Goal: Task Accomplishment & Management: Use online tool/utility

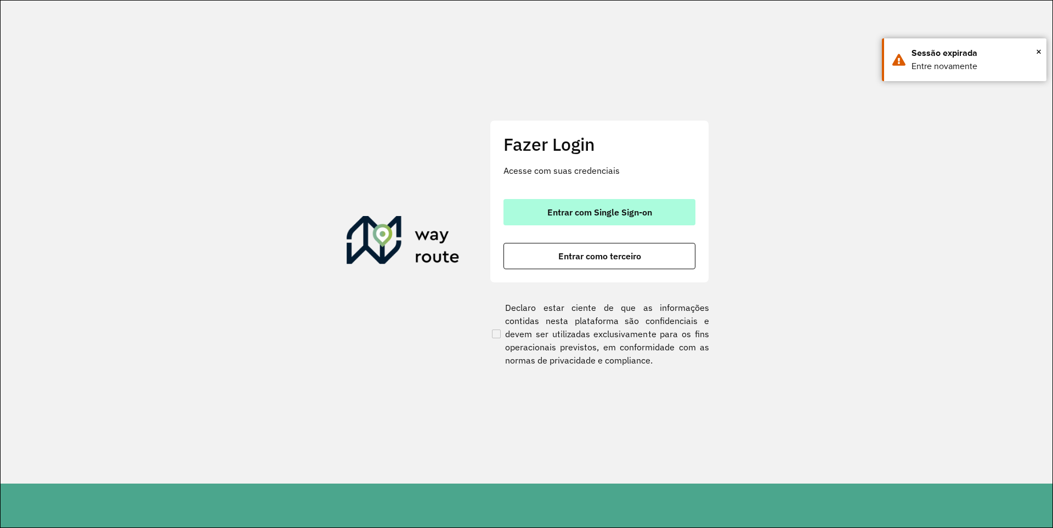
click at [648, 216] on span "Entrar com Single Sign-on" at bounding box center [599, 212] width 105 height 9
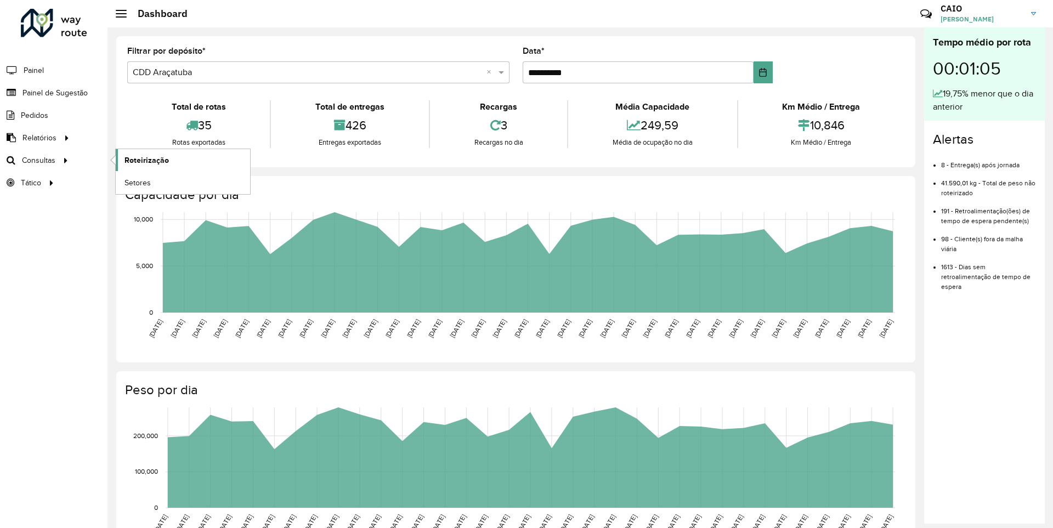
click at [179, 166] on link "Roteirização" at bounding box center [183, 160] width 134 height 22
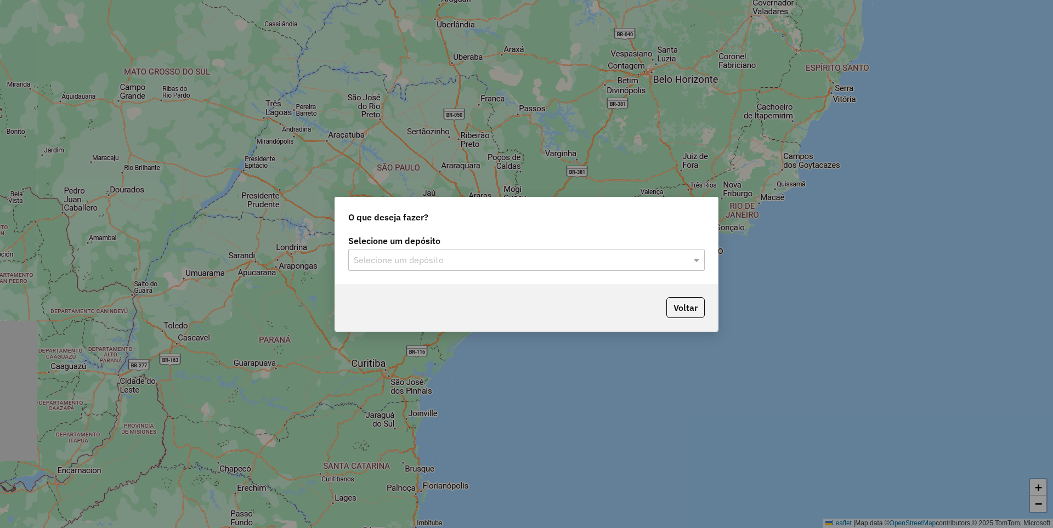
click at [562, 252] on div "Selecione um depósito" at bounding box center [526, 260] width 356 height 22
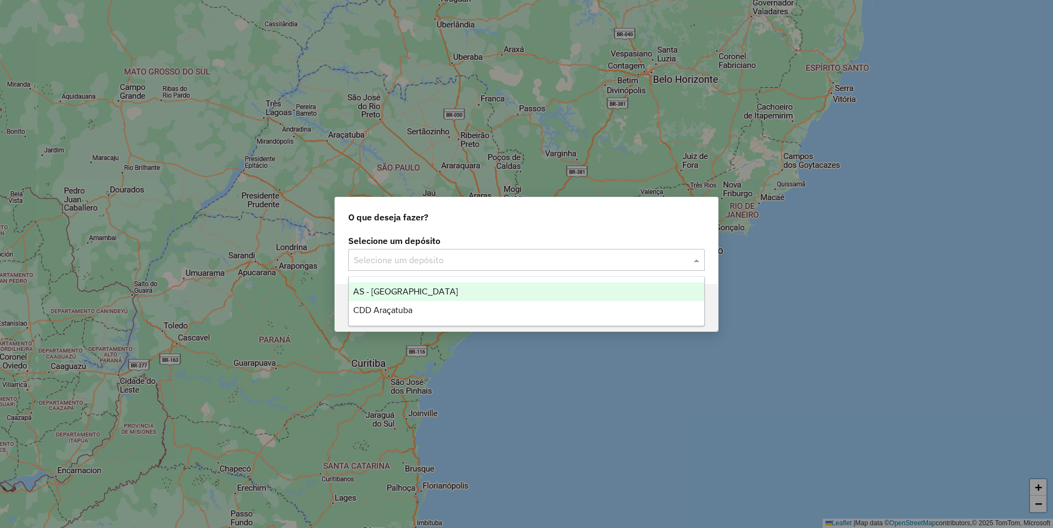
click at [554, 265] on input "text" at bounding box center [515, 260] width 323 height 13
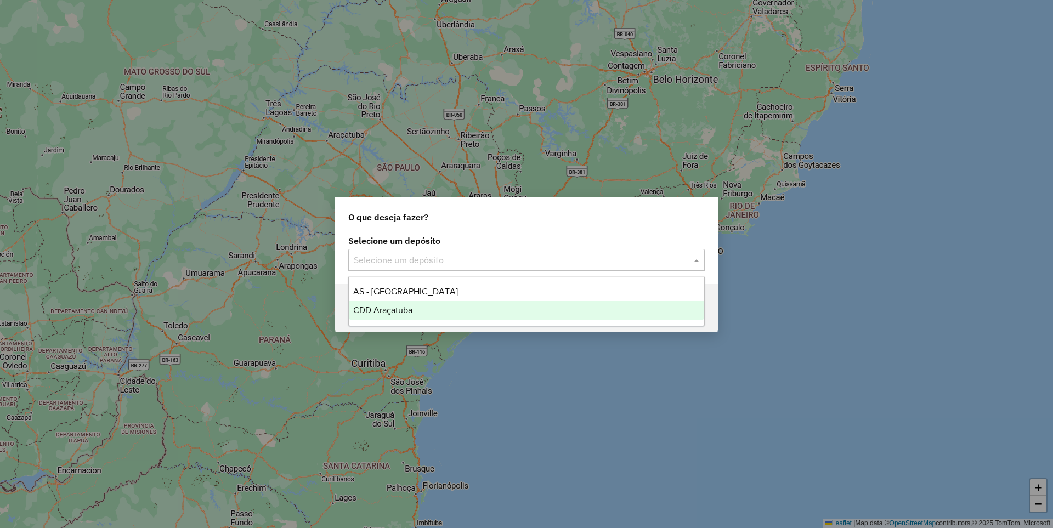
click at [510, 305] on div "CDD Araçatuba" at bounding box center [526, 310] width 355 height 19
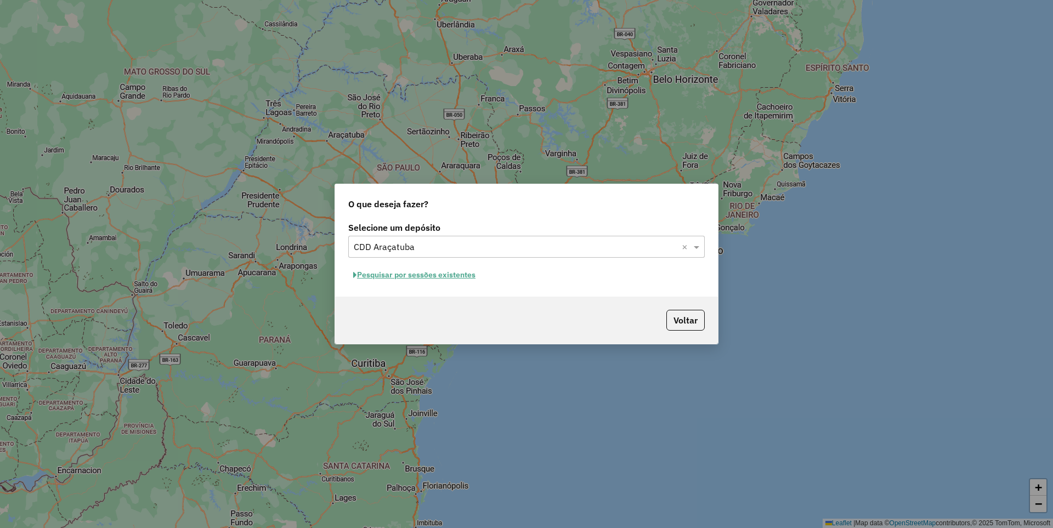
click at [465, 274] on button "Pesquisar por sessões existentes" at bounding box center [414, 274] width 132 height 17
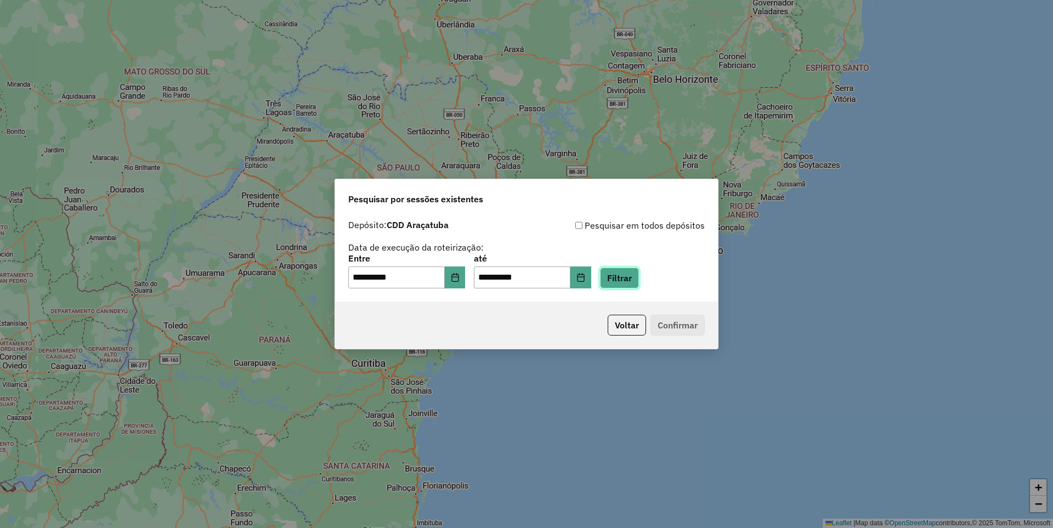
click at [633, 279] on button "Filtrar" at bounding box center [619, 278] width 39 height 21
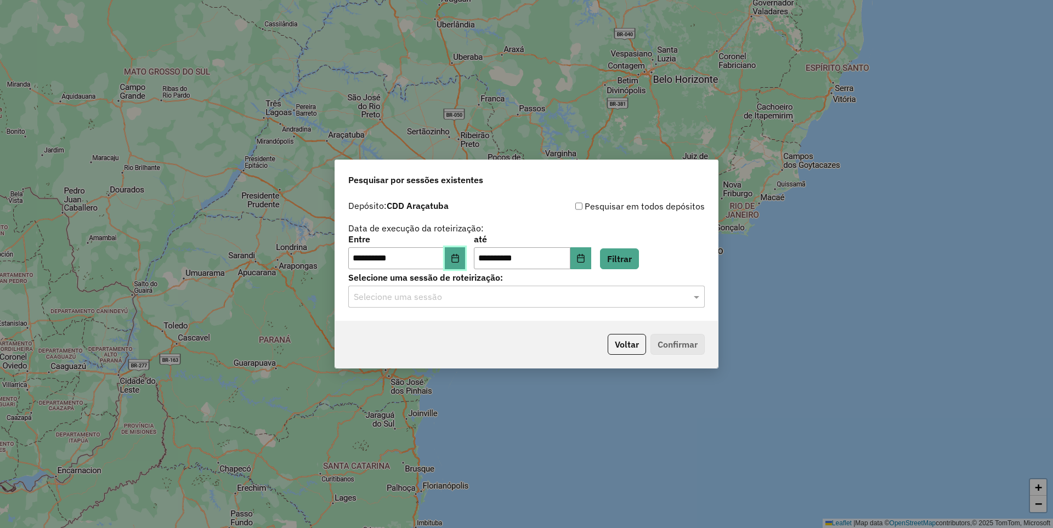
click at [459, 256] on icon "Choose Date" at bounding box center [455, 258] width 9 height 9
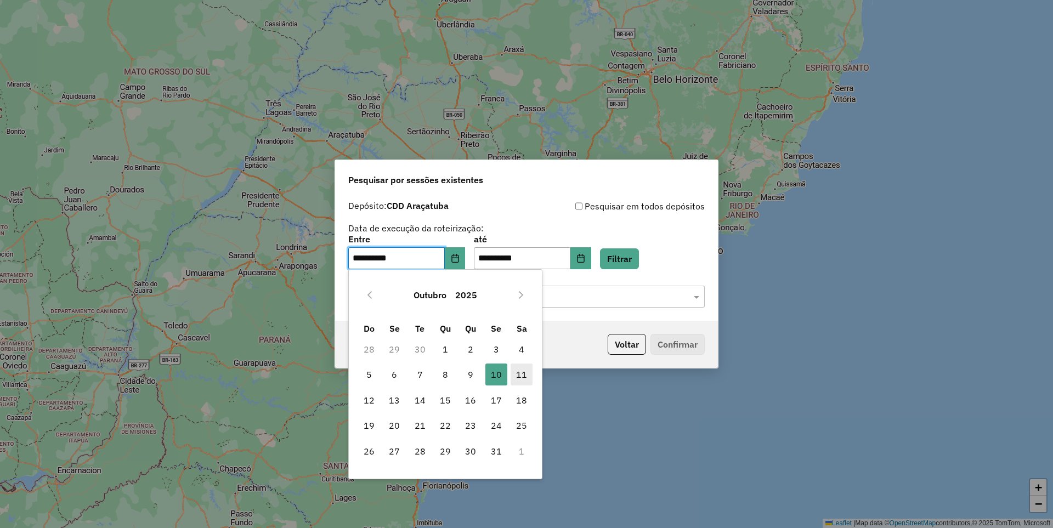
click at [524, 379] on span "11" at bounding box center [521, 374] width 22 height 22
type input "**********"
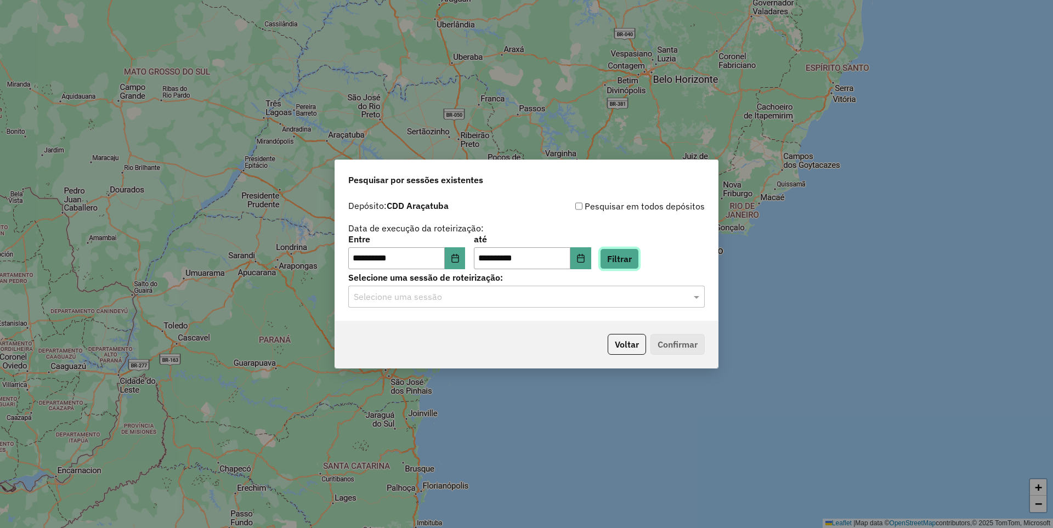
click at [639, 254] on button "Filtrar" at bounding box center [619, 258] width 39 height 21
click at [638, 295] on input "text" at bounding box center [515, 297] width 323 height 13
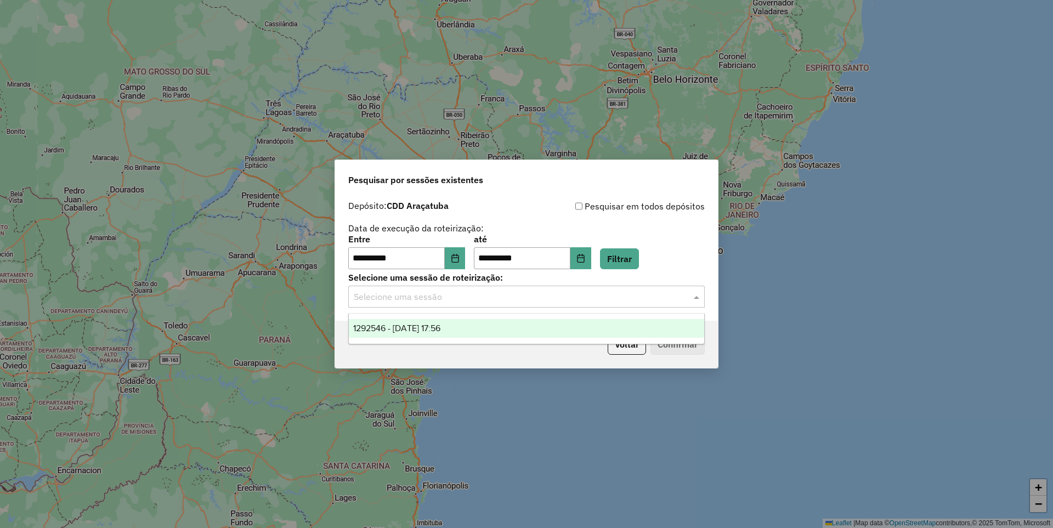
click at [518, 331] on div "1292546 - 11/10/2025 17:56" at bounding box center [526, 328] width 355 height 19
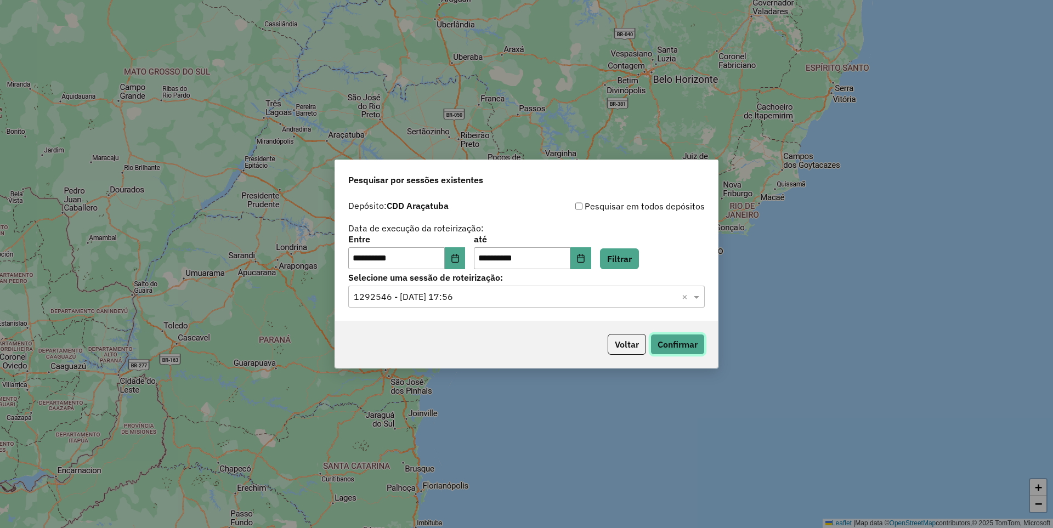
click at [661, 348] on button "Confirmar" at bounding box center [677, 344] width 54 height 21
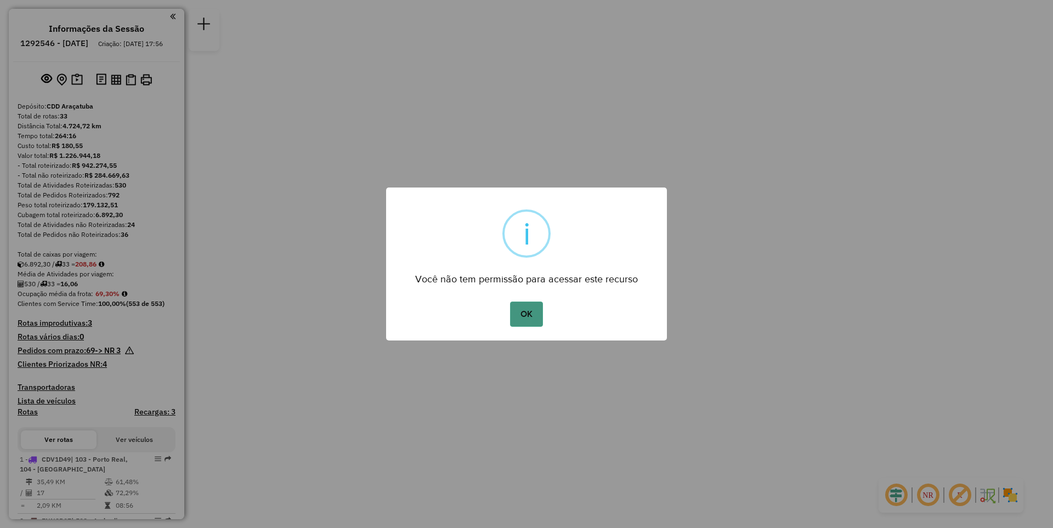
click at [534, 325] on button "OK" at bounding box center [526, 314] width 32 height 25
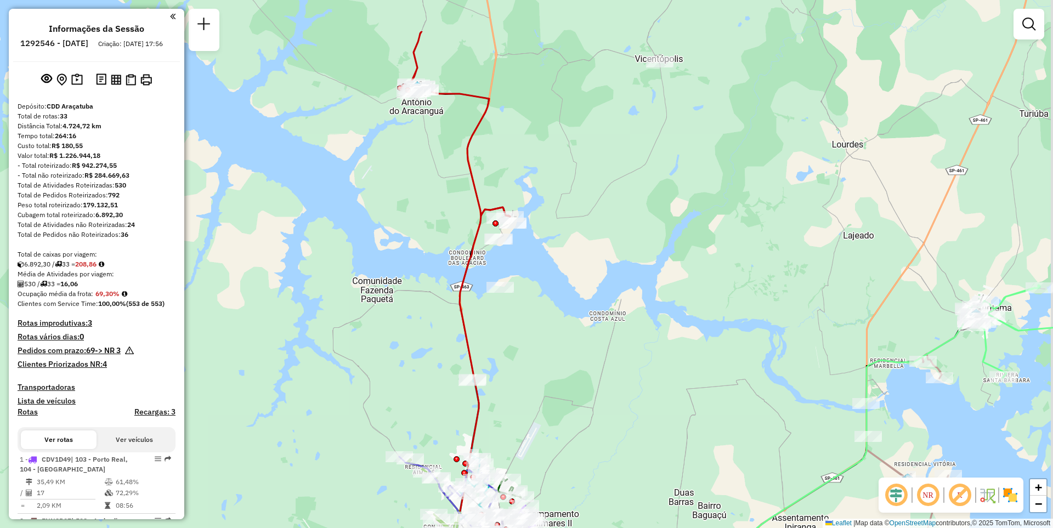
drag, startPoint x: 575, startPoint y: 148, endPoint x: 545, endPoint y: 295, distance: 150.4
click at [545, 295] on div "Janela de atendimento Grade de atendimento Capacidade Transportadoras Veículos …" at bounding box center [526, 264] width 1053 height 528
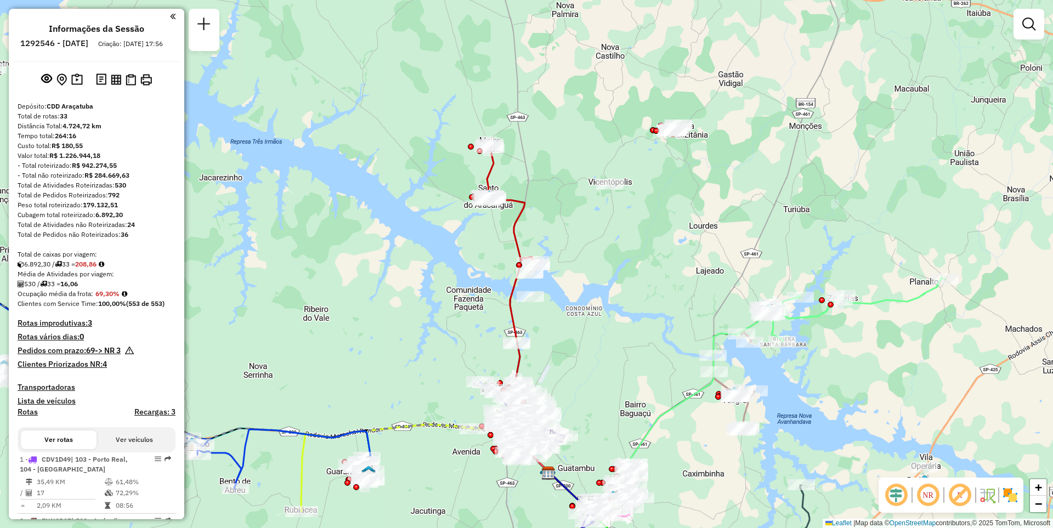
drag, startPoint x: 525, startPoint y: 336, endPoint x: 528, endPoint y: 269, distance: 67.5
click at [528, 269] on div "Rota 14 - Placa GJK1E76 81109594 - RESTAURANTE E CHURRA Rota 14 - Placa GJK1E76…" at bounding box center [526, 264] width 1053 height 528
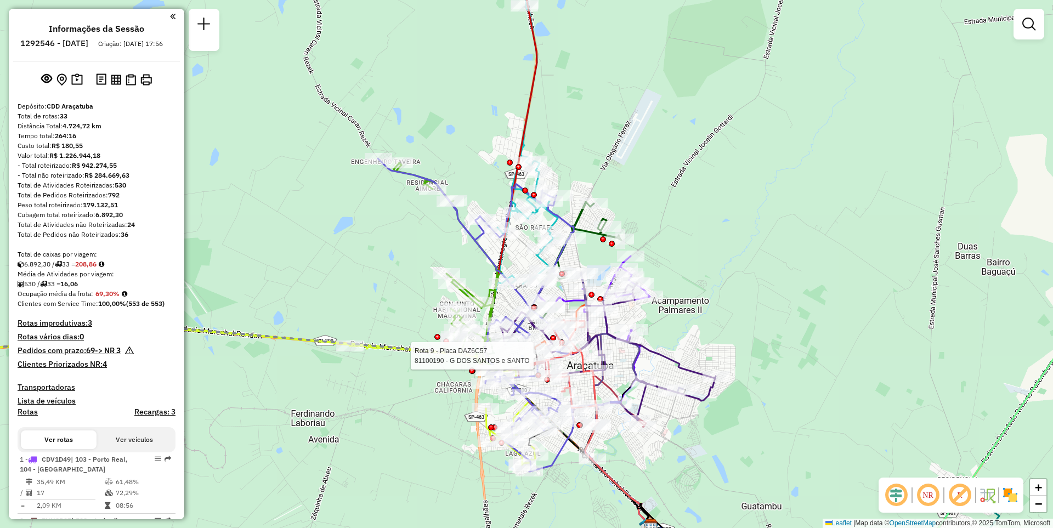
select select "**********"
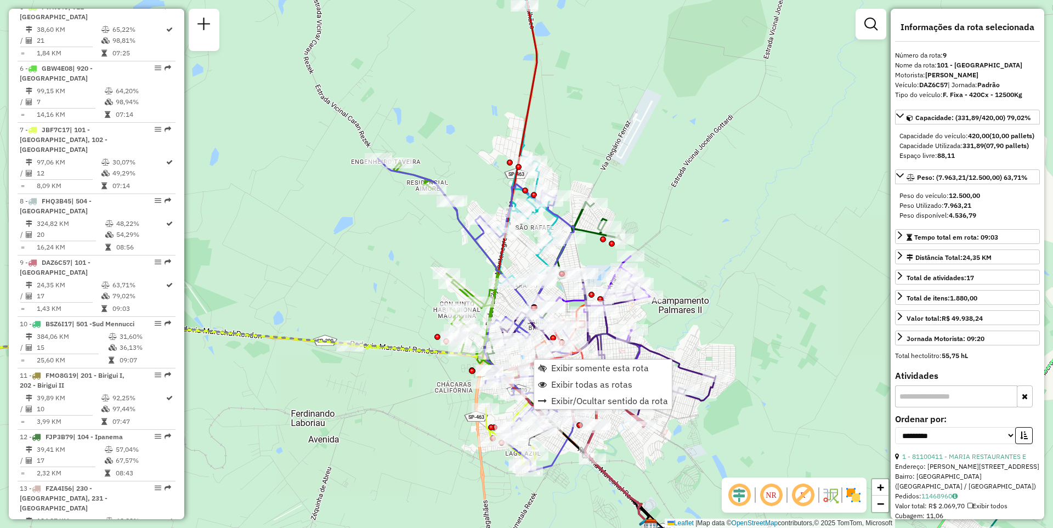
scroll to position [945, 0]
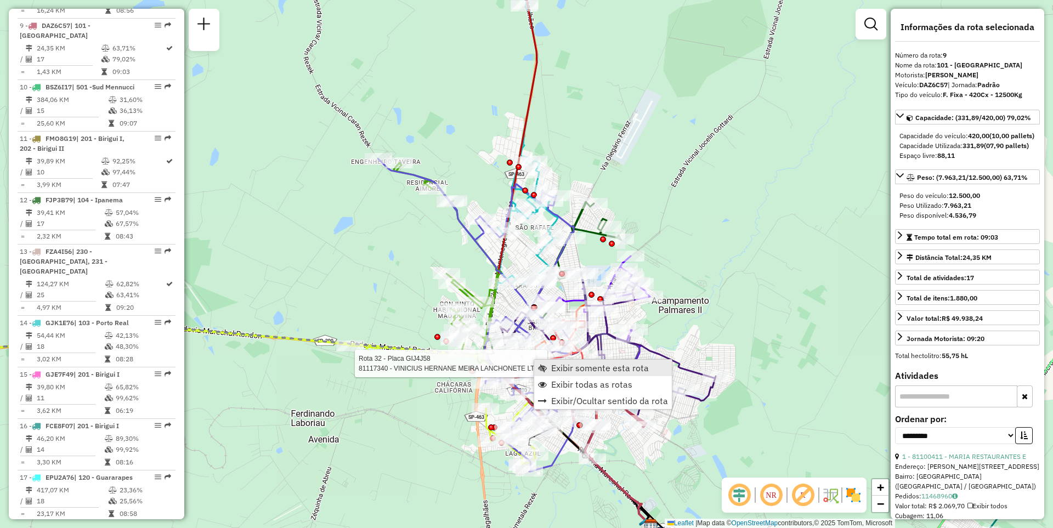
click at [555, 360] on link "Exibir somente esta rota" at bounding box center [603, 368] width 138 height 16
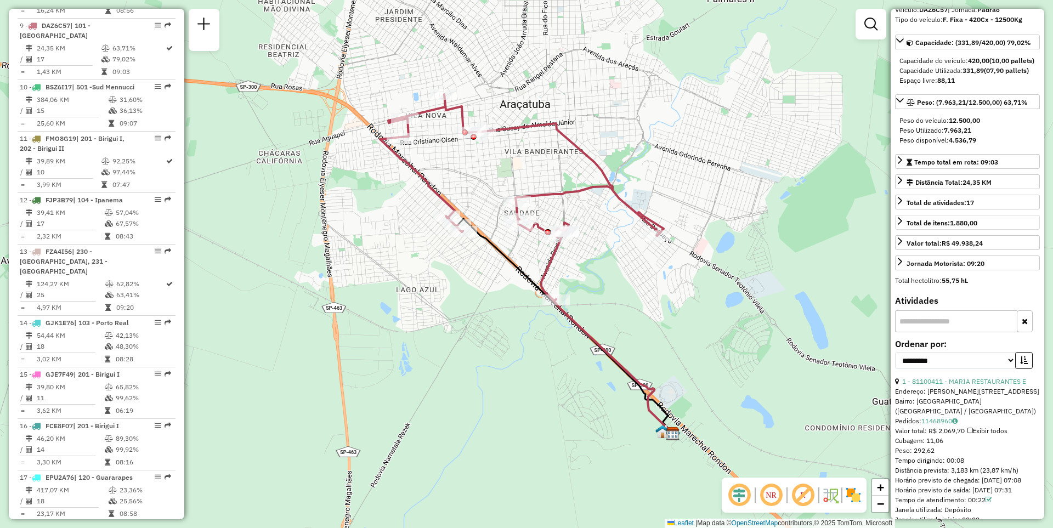
scroll to position [0, 0]
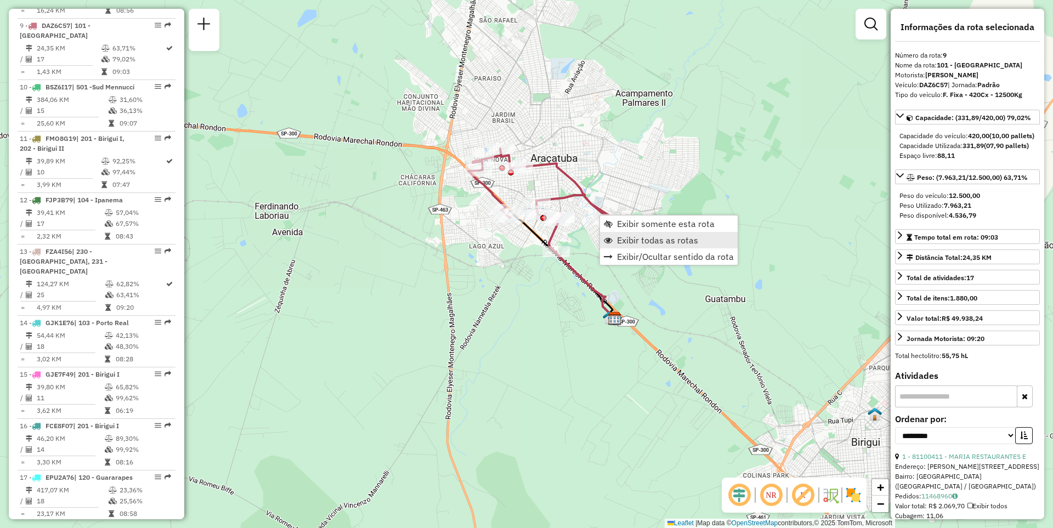
click at [653, 240] on span "Exibir todas as rotas" at bounding box center [657, 240] width 81 height 9
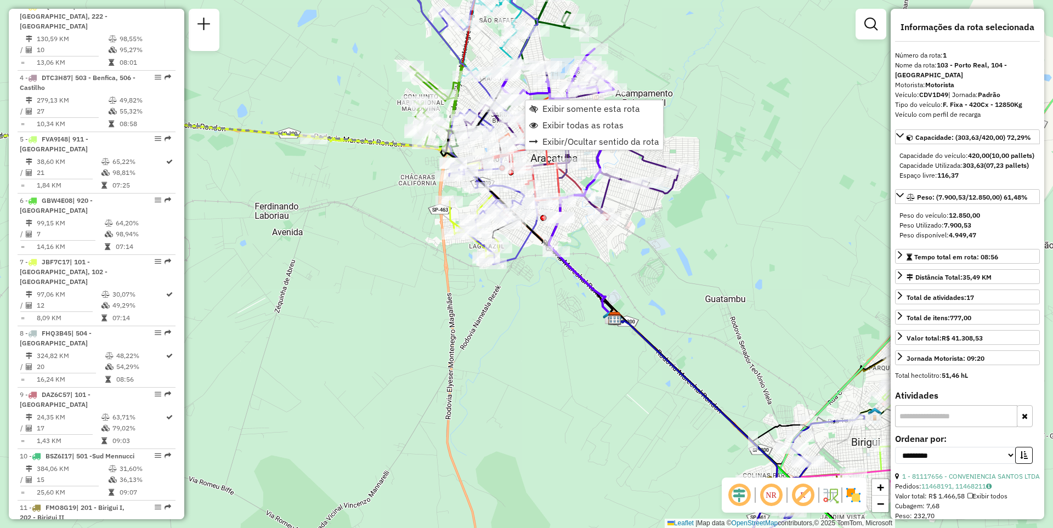
scroll to position [453, 0]
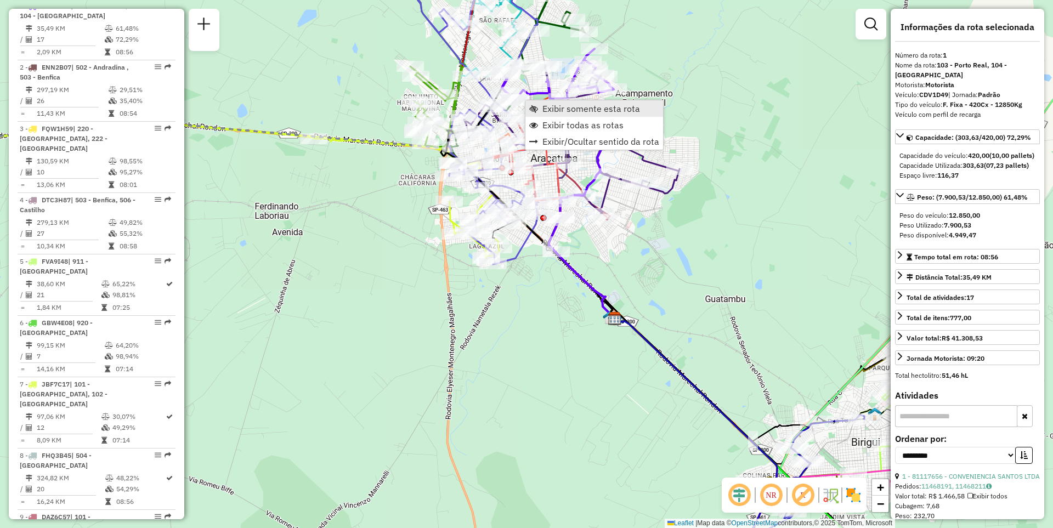
click at [551, 107] on span "Exibir somente esta rota" at bounding box center [591, 108] width 98 height 9
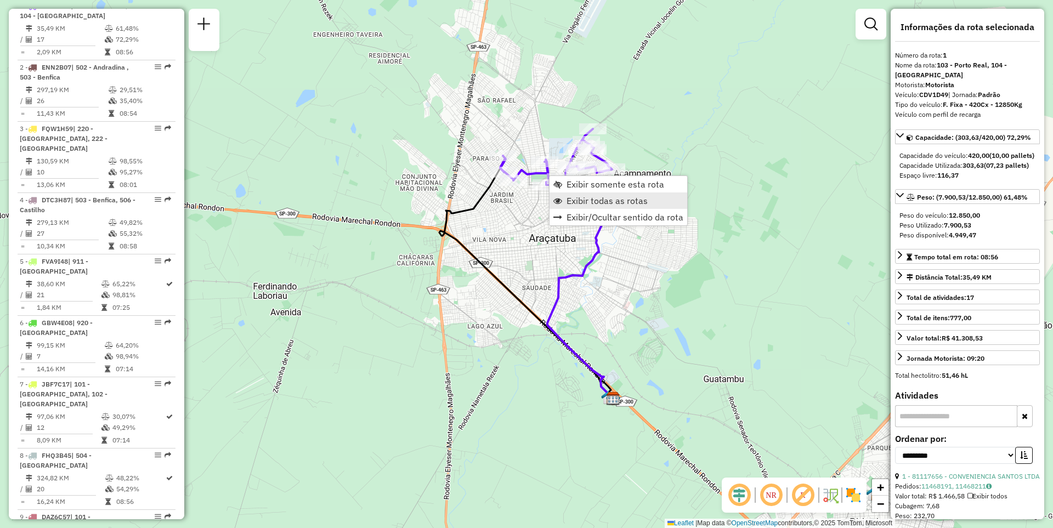
click at [593, 205] on span "Exibir todas as rotas" at bounding box center [606, 200] width 81 height 9
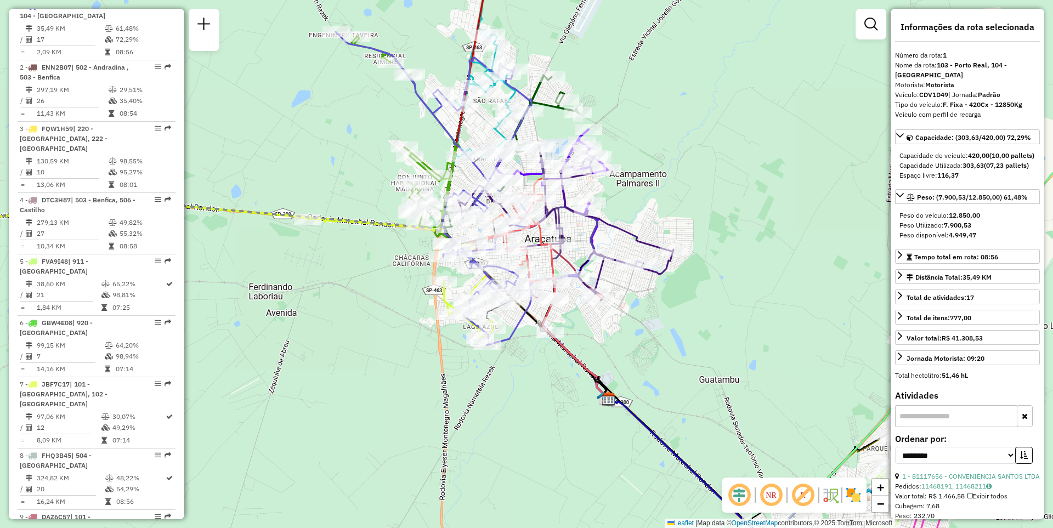
drag, startPoint x: 693, startPoint y: 308, endPoint x: 386, endPoint y: 188, distance: 329.4
click at [389, 194] on div "Janela de atendimento Grade de atendimento Capacidade Transportadoras Veículos …" at bounding box center [526, 264] width 1053 height 528
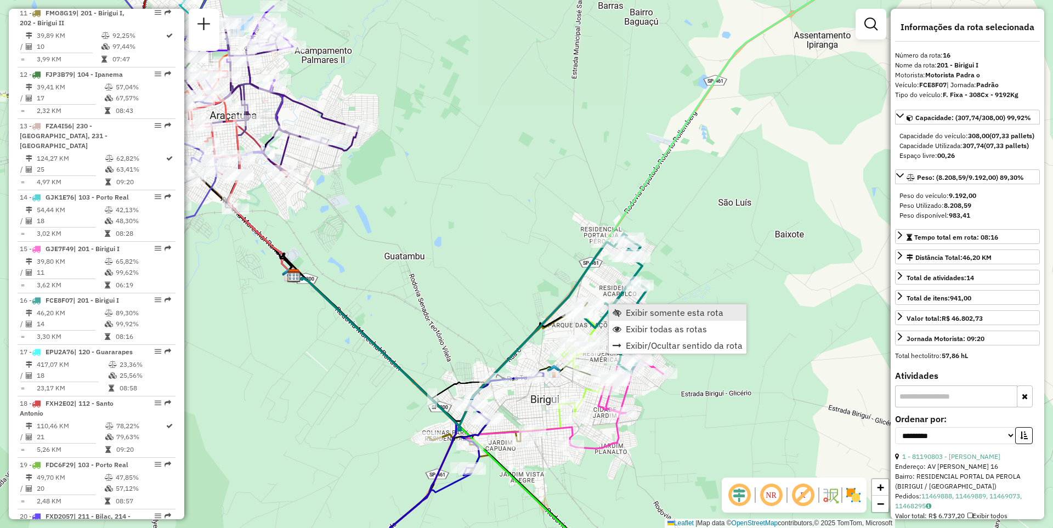
scroll to position [1335, 0]
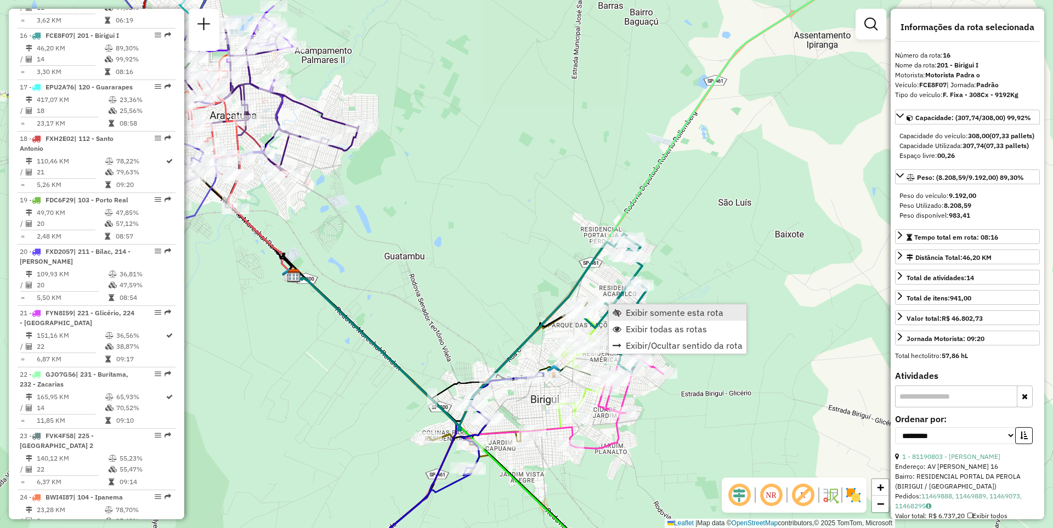
click at [630, 311] on span "Exibir somente esta rota" at bounding box center [675, 312] width 98 height 9
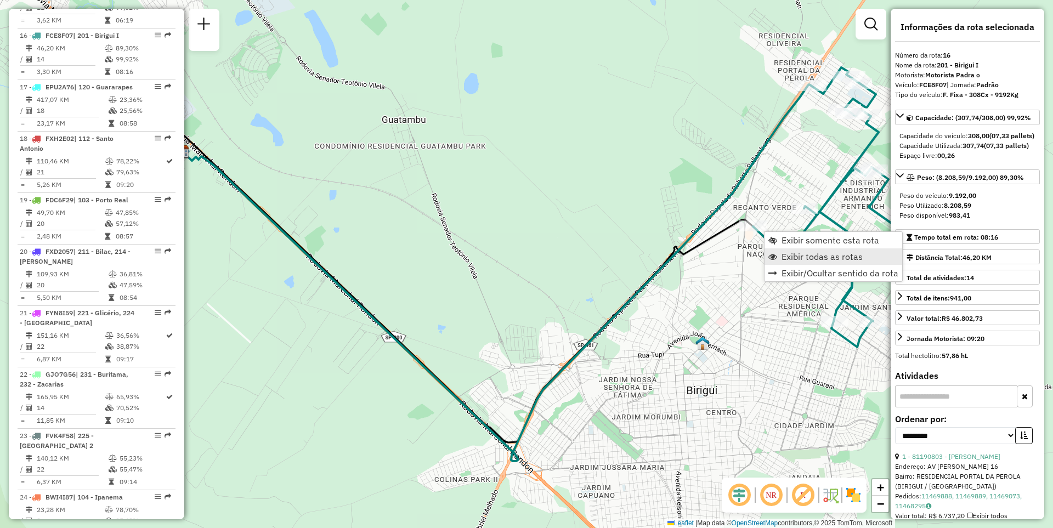
click at [785, 263] on link "Exibir todas as rotas" at bounding box center [833, 256] width 138 height 16
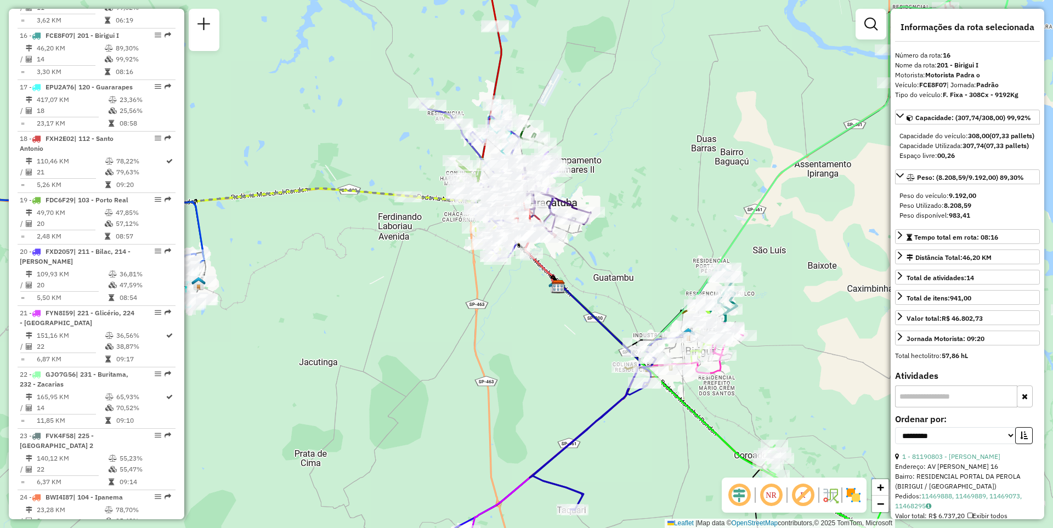
drag, startPoint x: 714, startPoint y: 417, endPoint x: 549, endPoint y: 340, distance: 181.5
click at [545, 340] on div "Janela de atendimento Grade de atendimento Capacidade Transportadoras Veículos …" at bounding box center [526, 264] width 1053 height 528
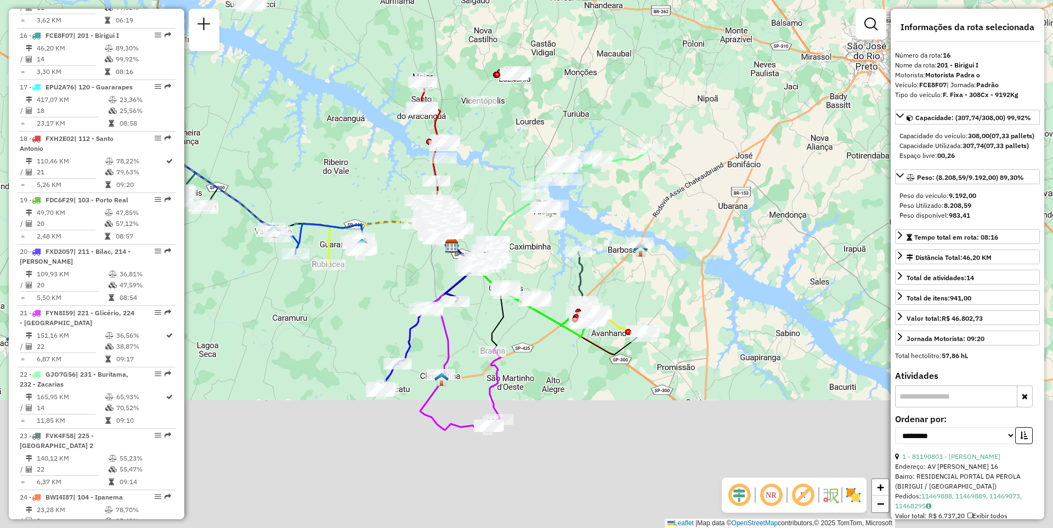
drag, startPoint x: 424, startPoint y: 427, endPoint x: 464, endPoint y: 307, distance: 126.7
click at [464, 307] on div "Rota 33 - Placa FJQ7H78 81108459 - GILSON DA SILVA Janela de atendimento Grade …" at bounding box center [526, 264] width 1053 height 528
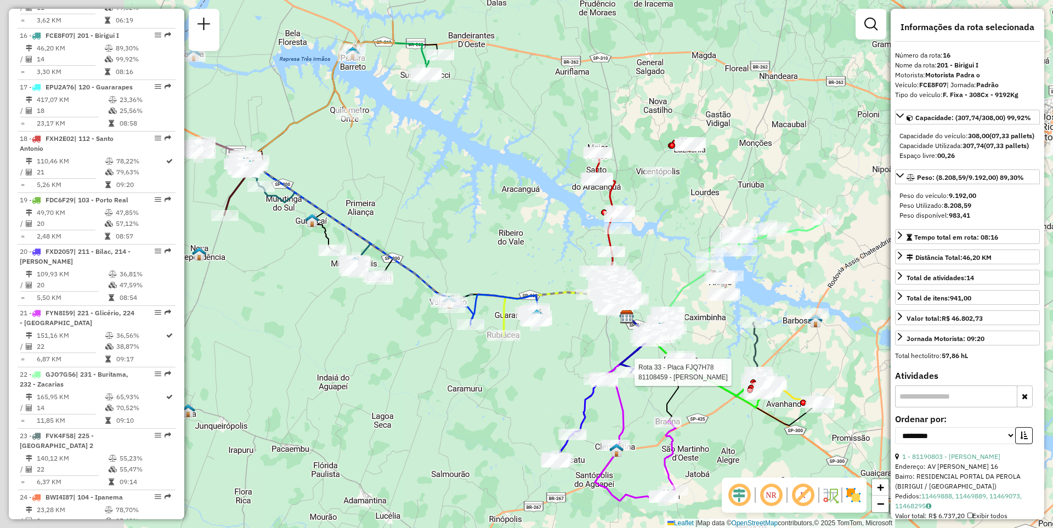
drag, startPoint x: 317, startPoint y: 271, endPoint x: 519, endPoint y: 355, distance: 217.8
click at [519, 355] on div "Rota 33 - Placa FJQ7H78 81108459 - GILSON DA SILVA Janela de atendimento Grade …" at bounding box center [526, 264] width 1053 height 528
